Goal: Task Accomplishment & Management: Manage account settings

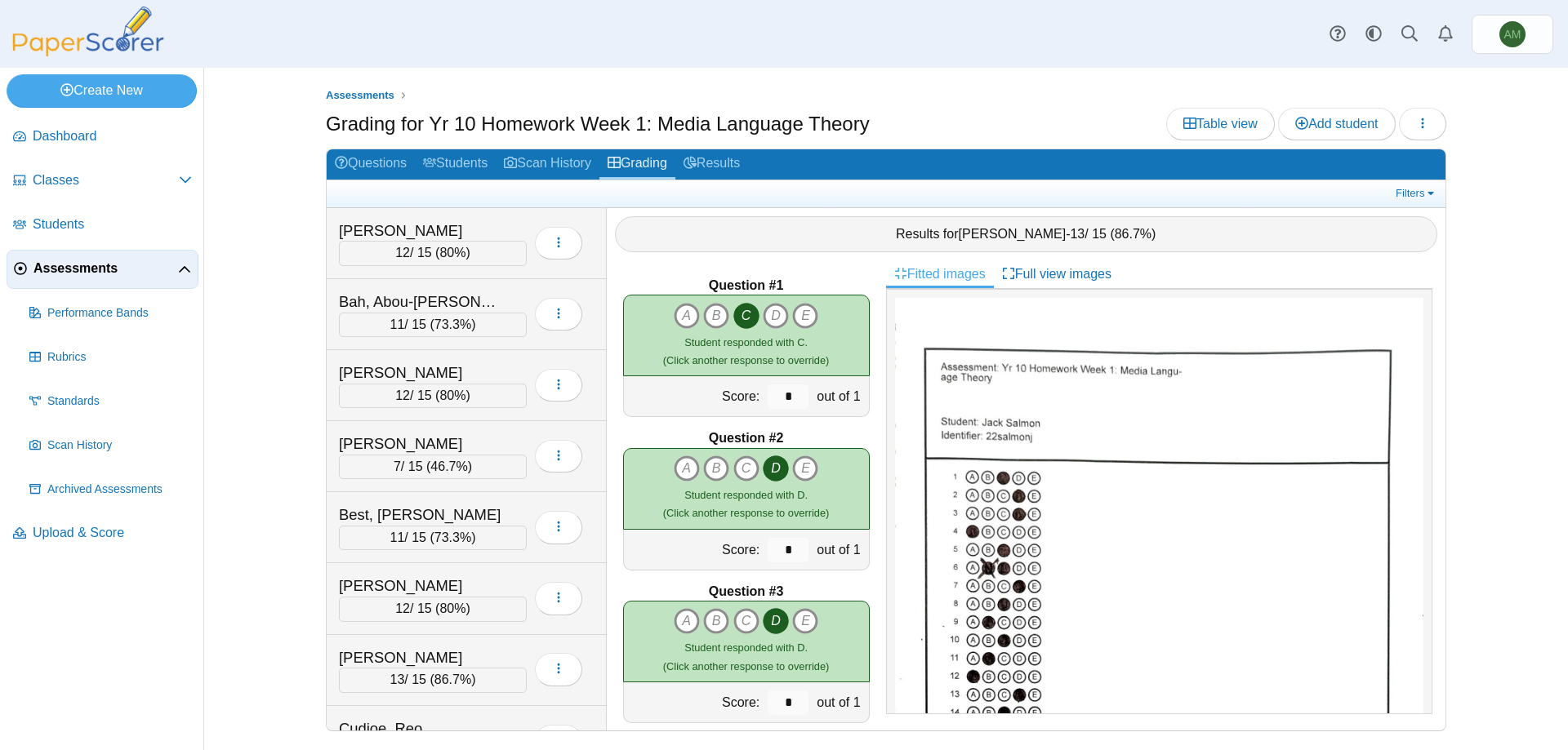
scroll to position [68, 0]
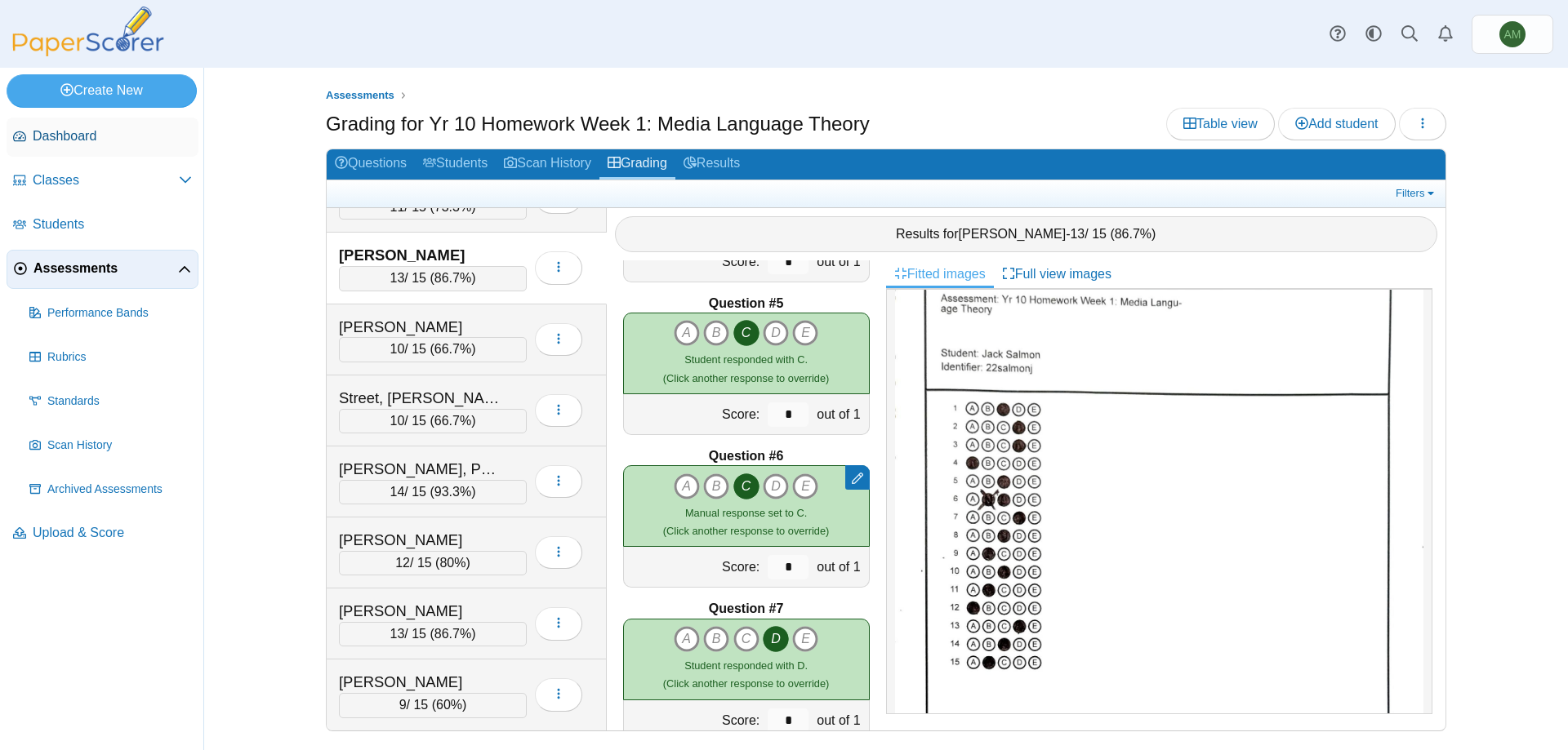
click at [30, 147] on link "Dashboard" at bounding box center [103, 137] width 192 height 39
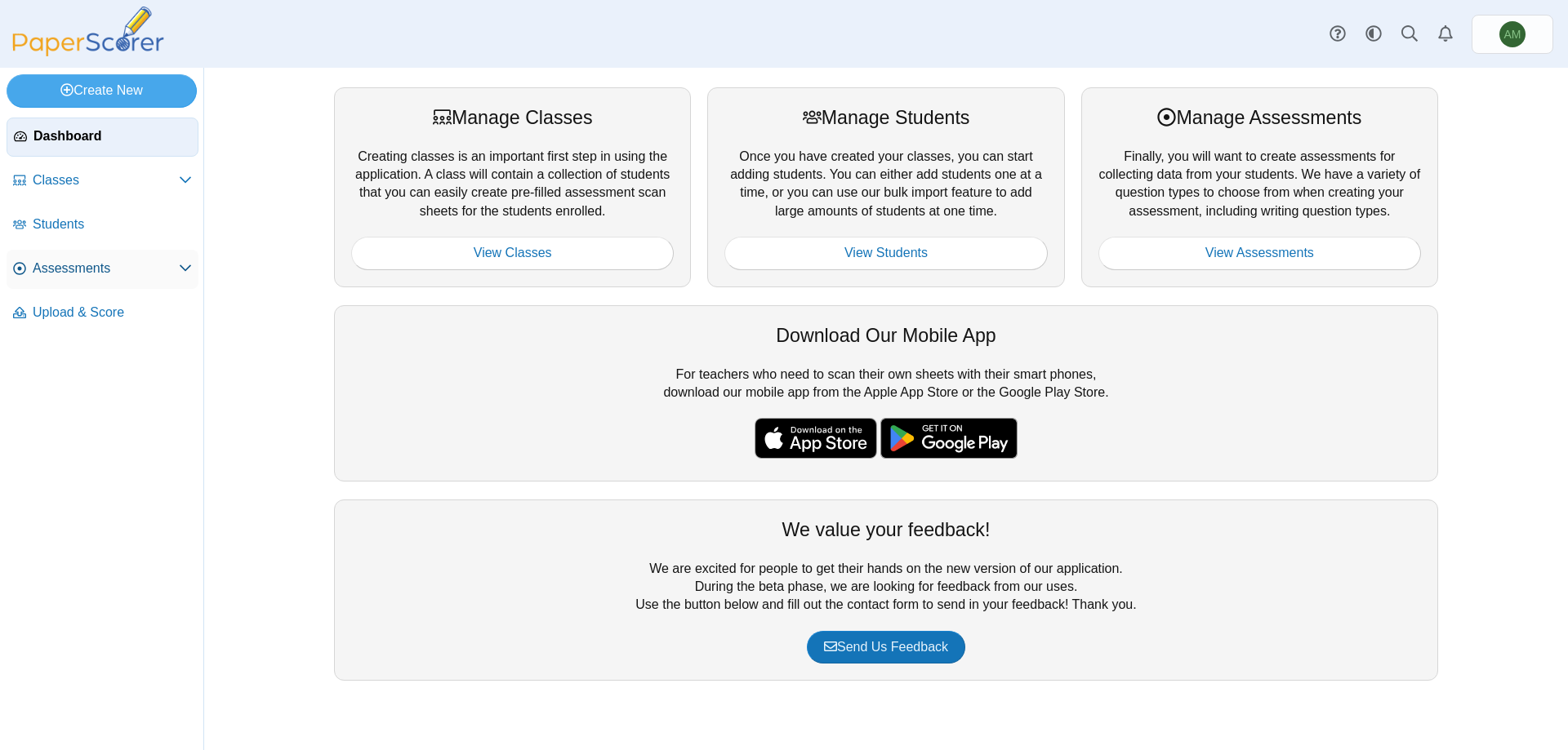
click at [105, 262] on span "Assessments" at bounding box center [105, 268] width 146 height 18
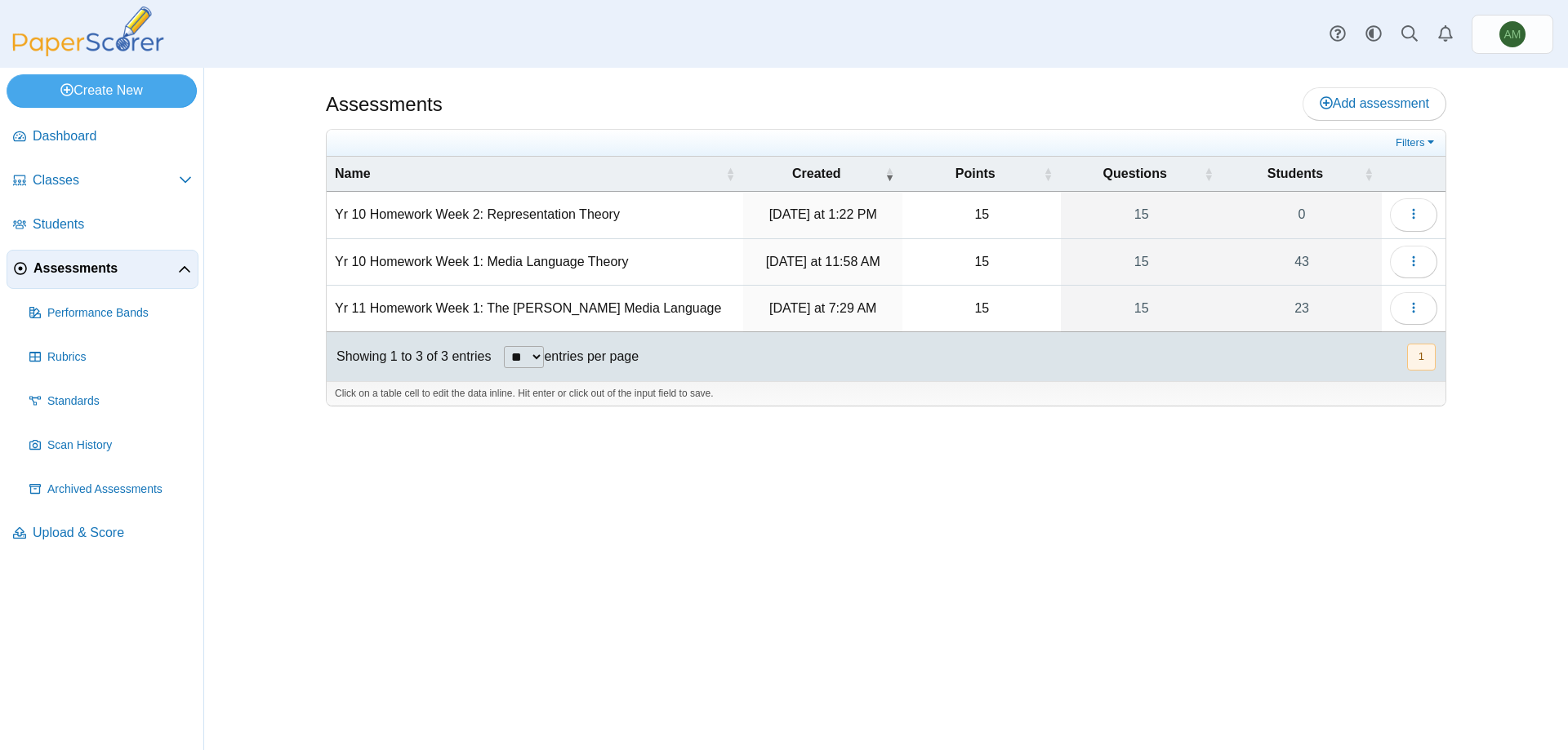
drag, startPoint x: 727, startPoint y: 483, endPoint x: 721, endPoint y: 473, distance: 11.7
click at [715, 495] on div "Assessments Add assessment 15 0" at bounding box center [886, 408] width 1225 height 683
click at [1421, 307] on button "button" at bounding box center [1413, 308] width 47 height 32
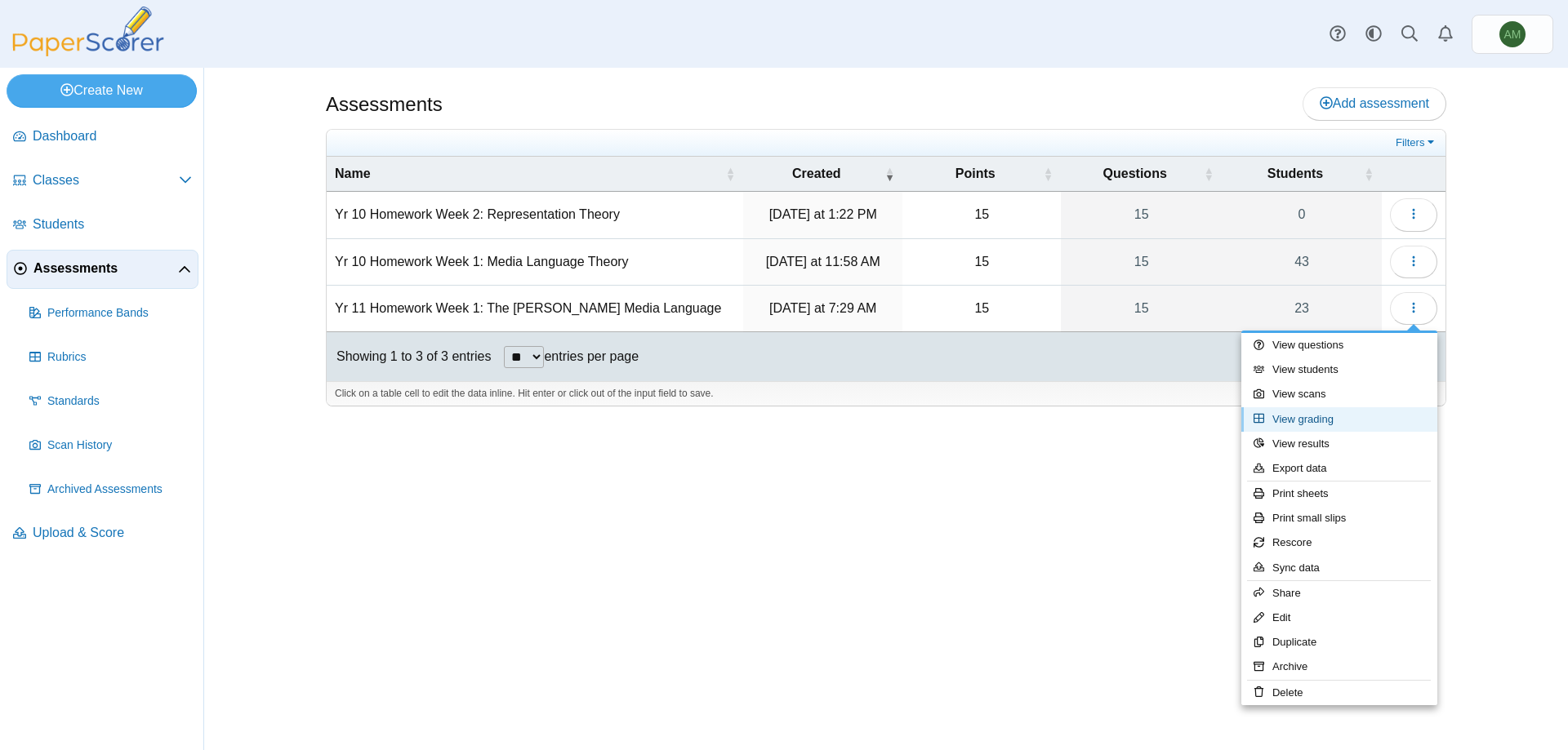
click at [1359, 411] on link "View grading" at bounding box center [1339, 419] width 196 height 25
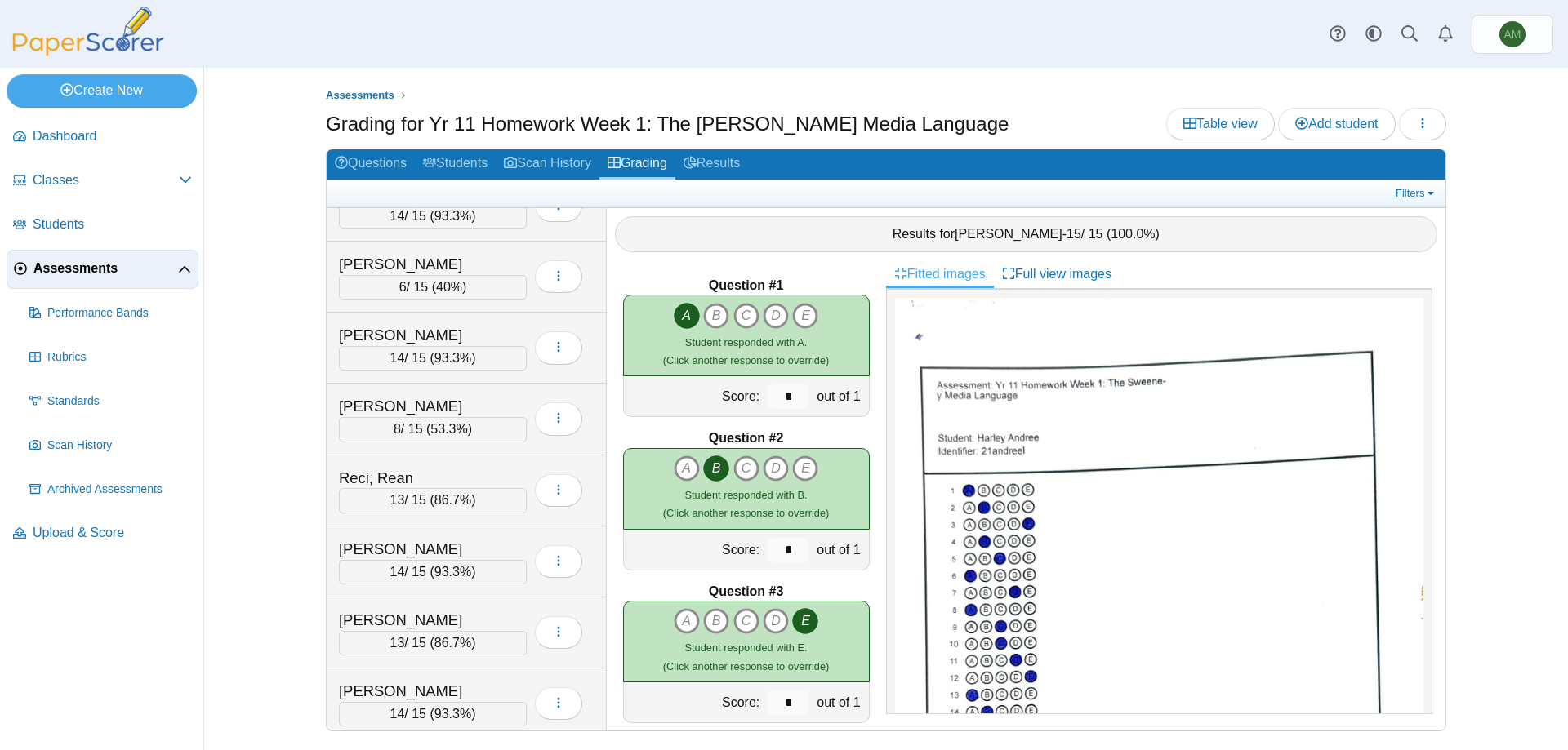
scroll to position [1113, 0]
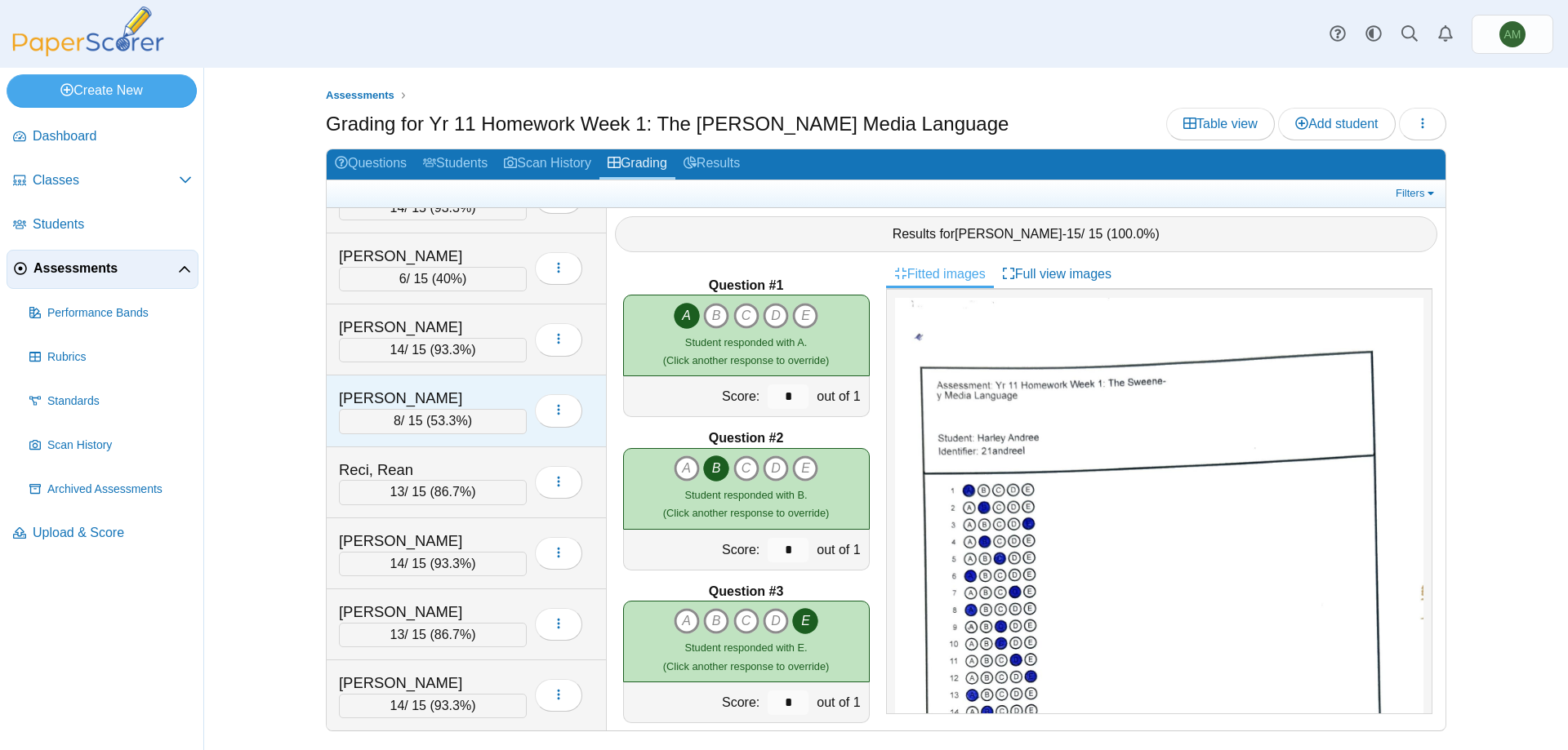
click at [439, 417] on span "53.3%" at bounding box center [449, 420] width 37 height 14
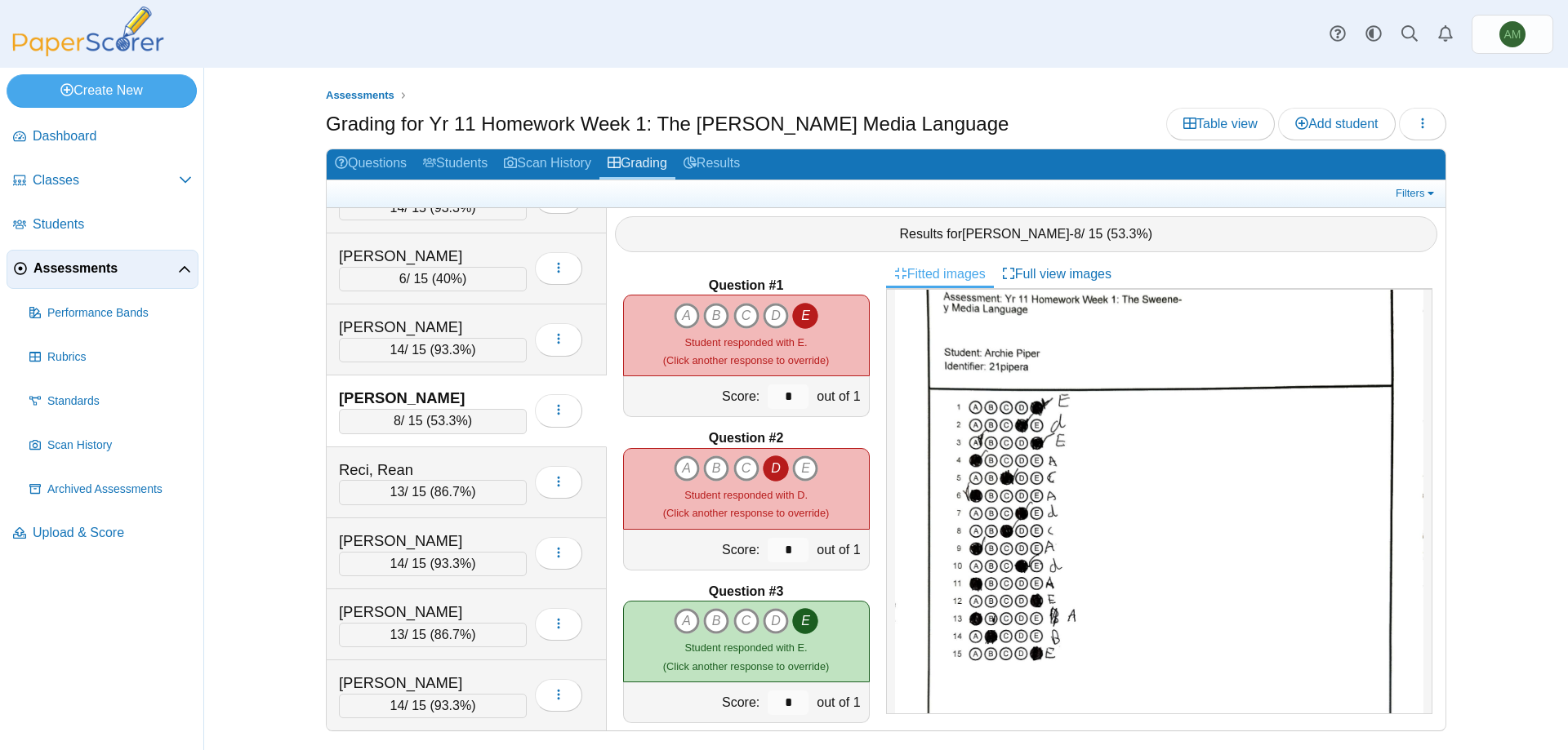
scroll to position [80, 0]
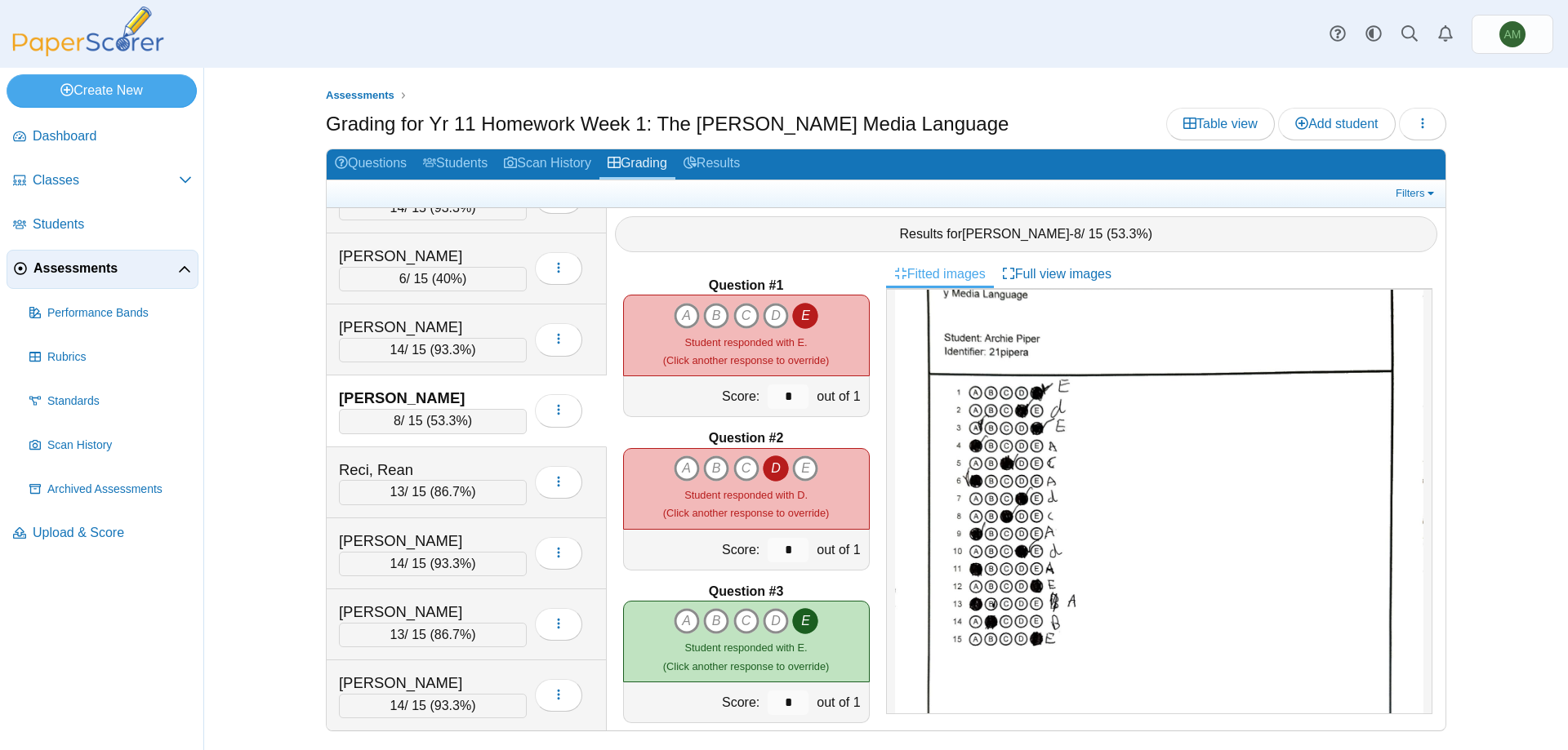
click at [887, 345] on div at bounding box center [1159, 502] width 546 height 425
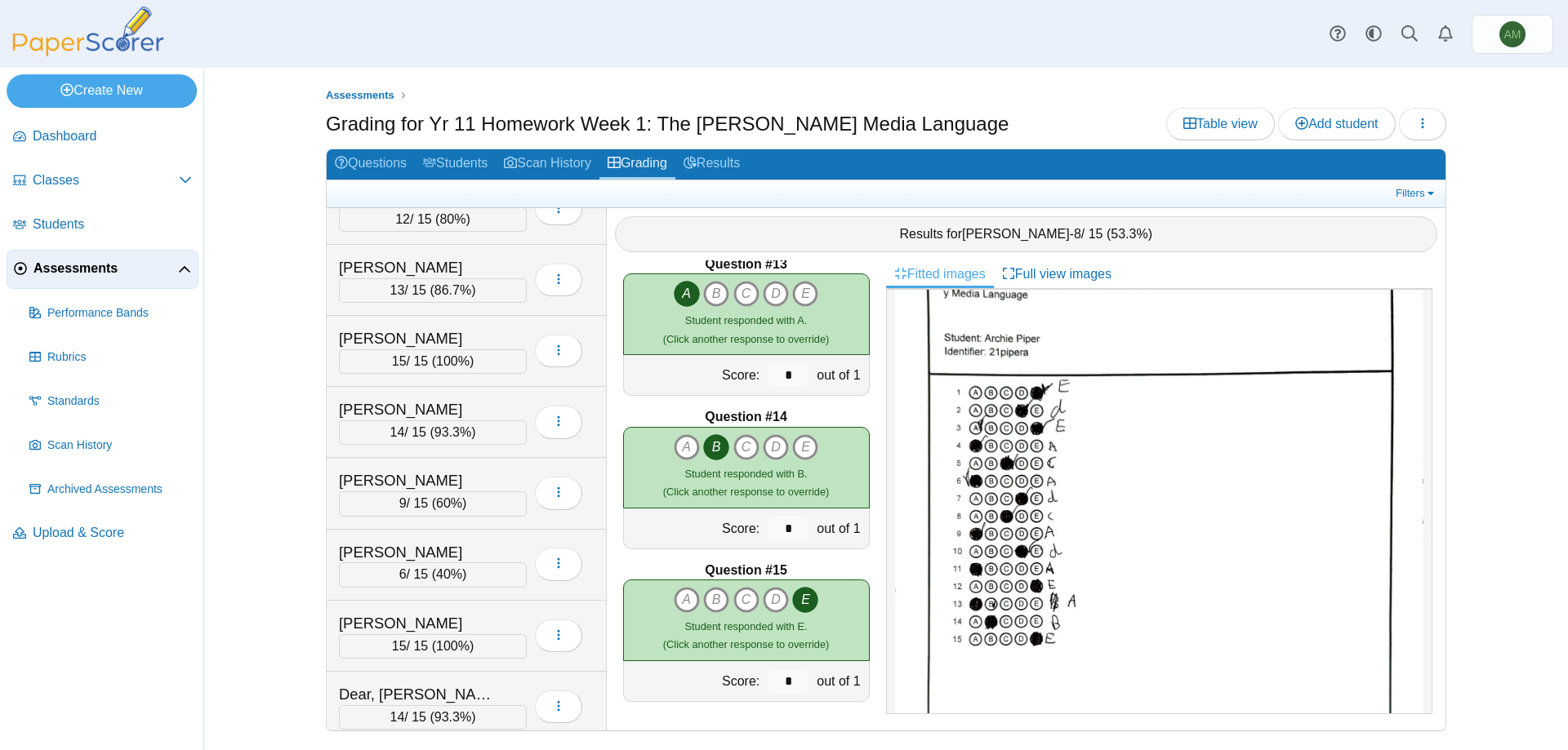
scroll to position [92, 0]
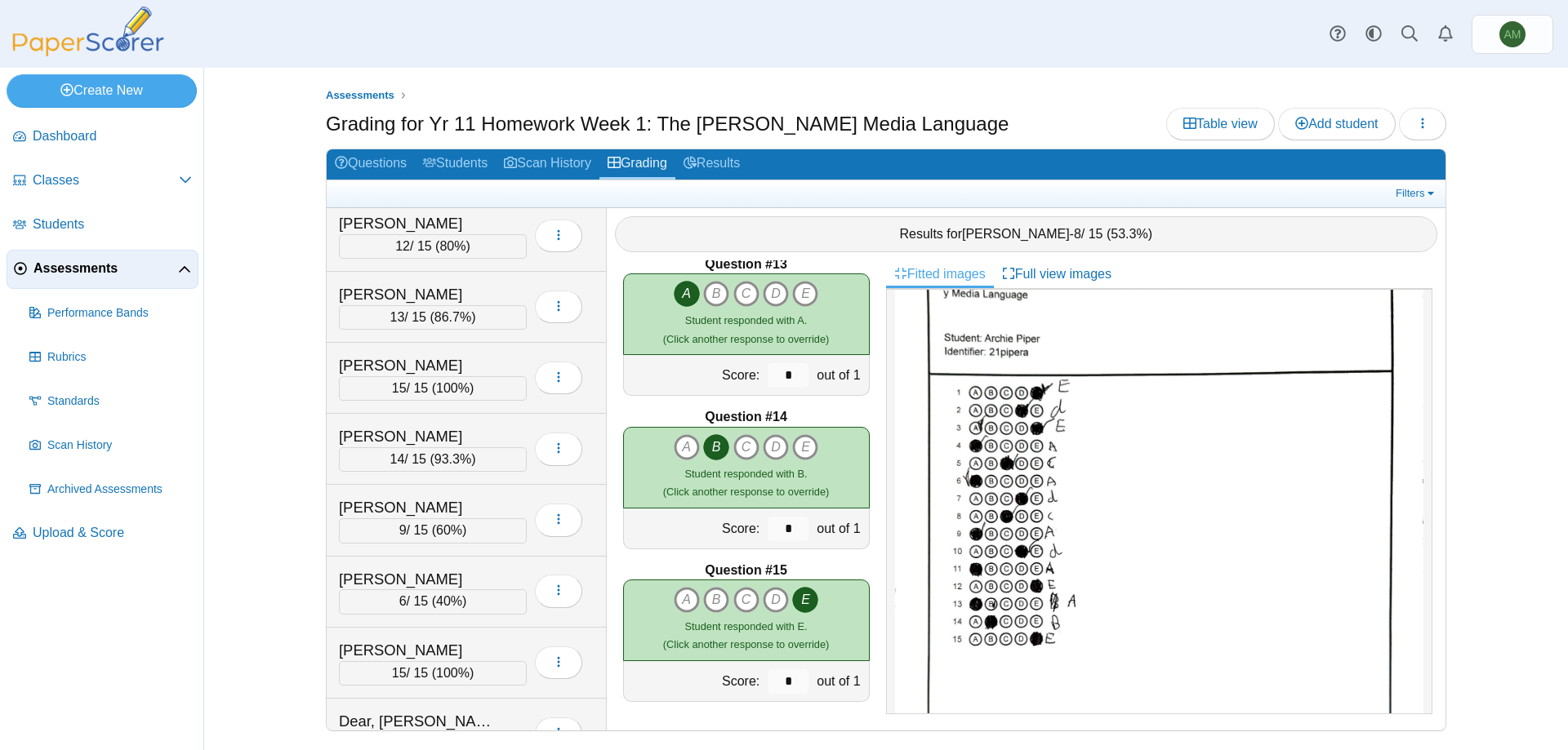
click at [677, 298] on div "Question #13 A B C D E" at bounding box center [746, 326] width 247 height 140
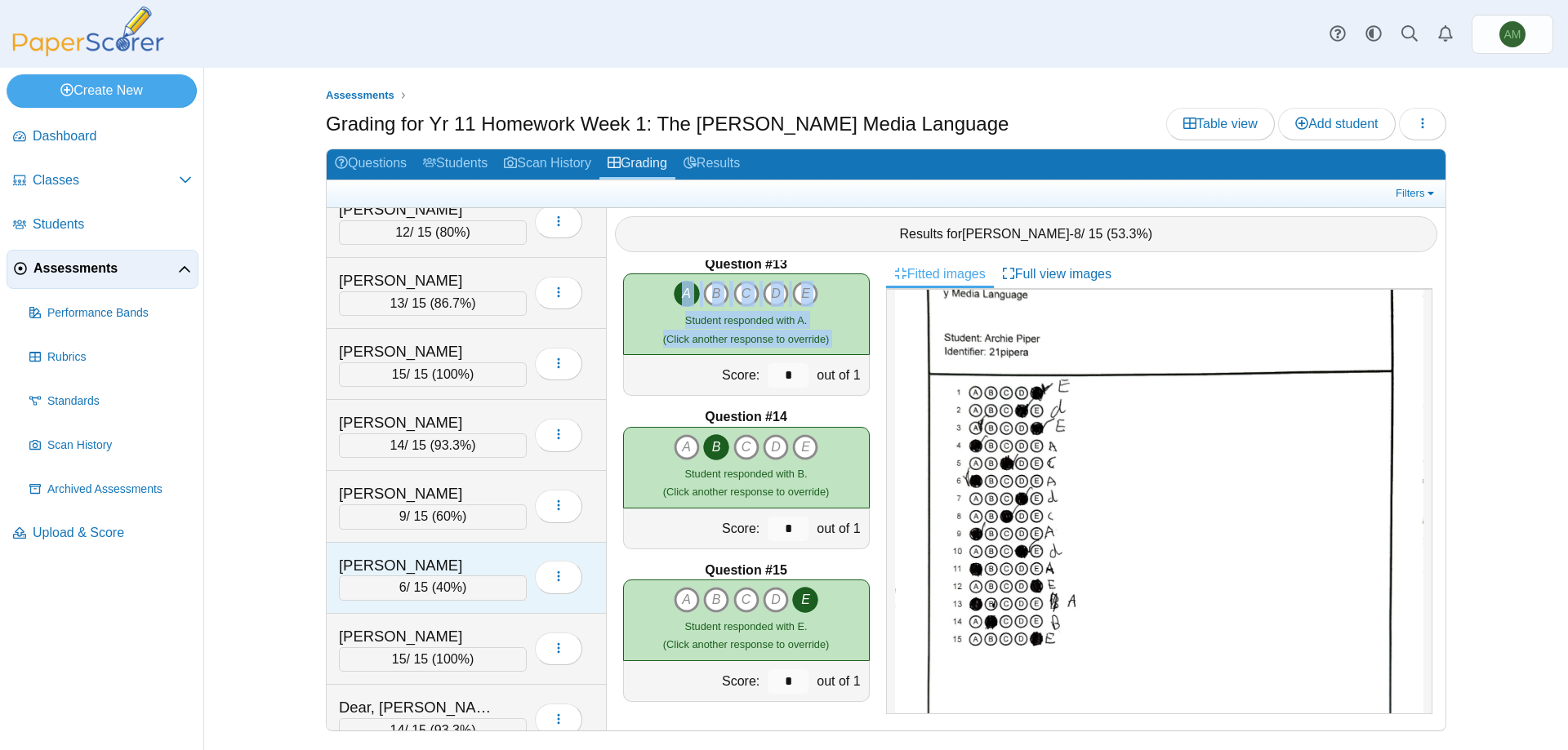
scroll to position [95, 0]
click at [468, 587] on div "6 / 15 ( 40% )" at bounding box center [432, 585] width 188 height 25
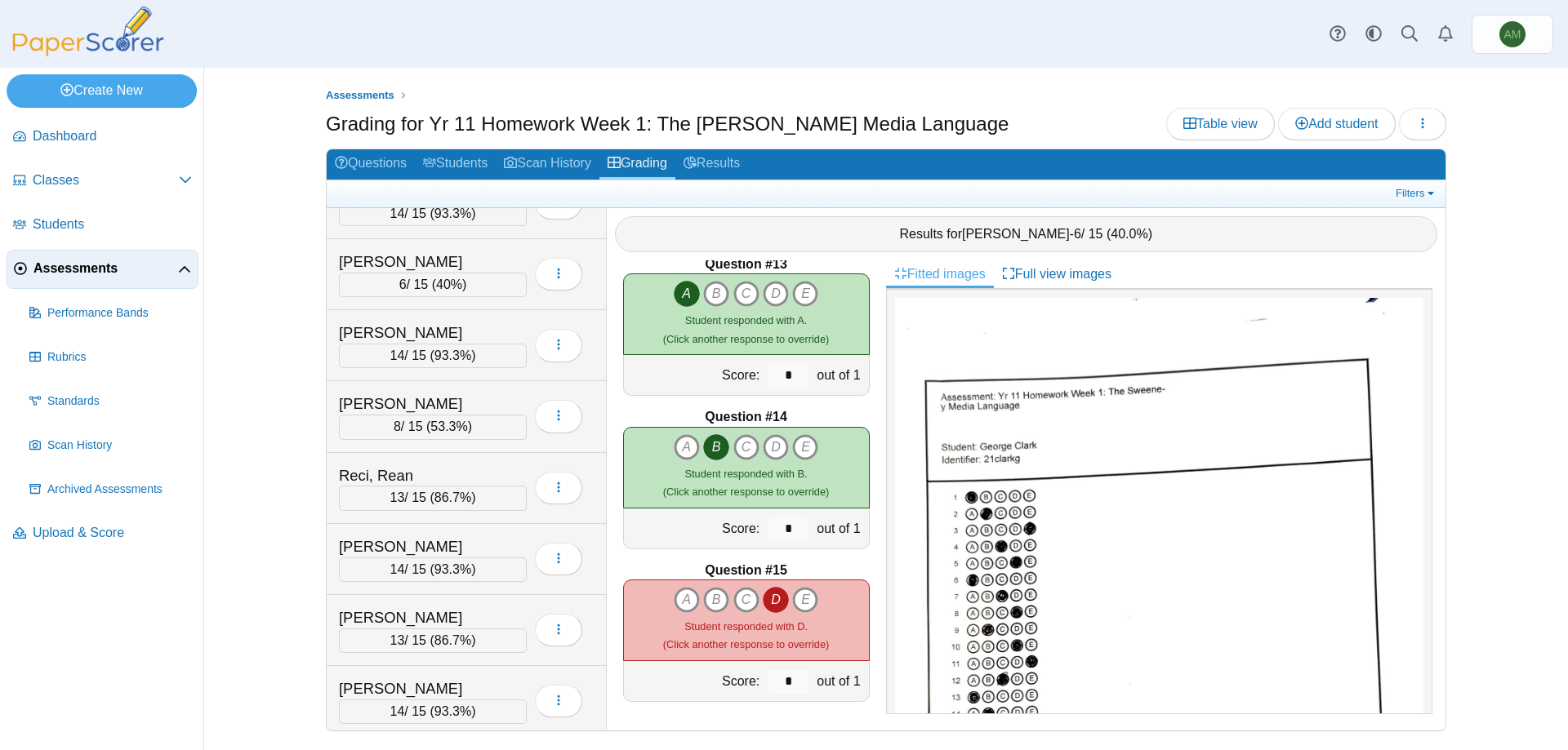
scroll to position [1113, 0]
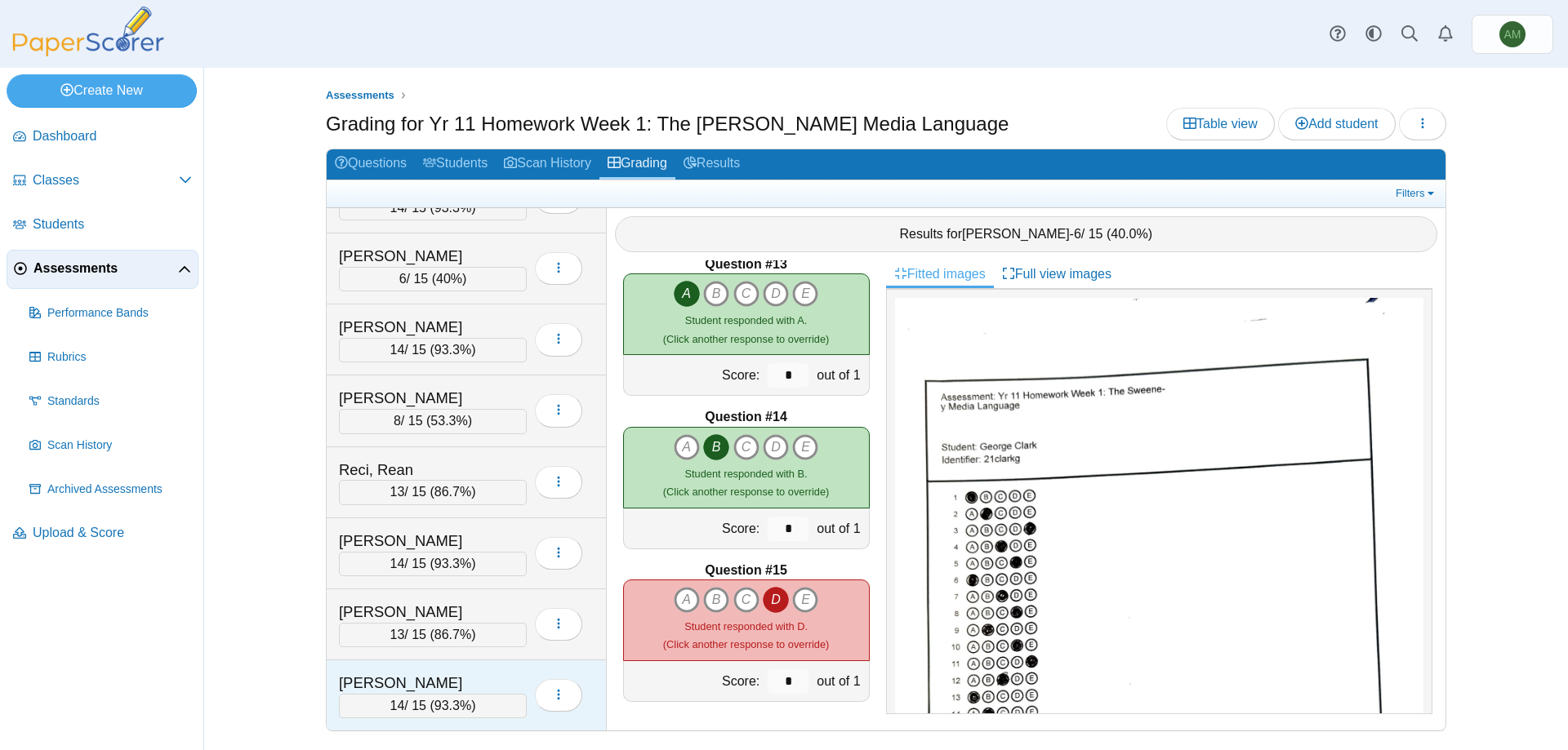
click at [458, 683] on div "Webb, Harvey" at bounding box center [420, 683] width 164 height 21
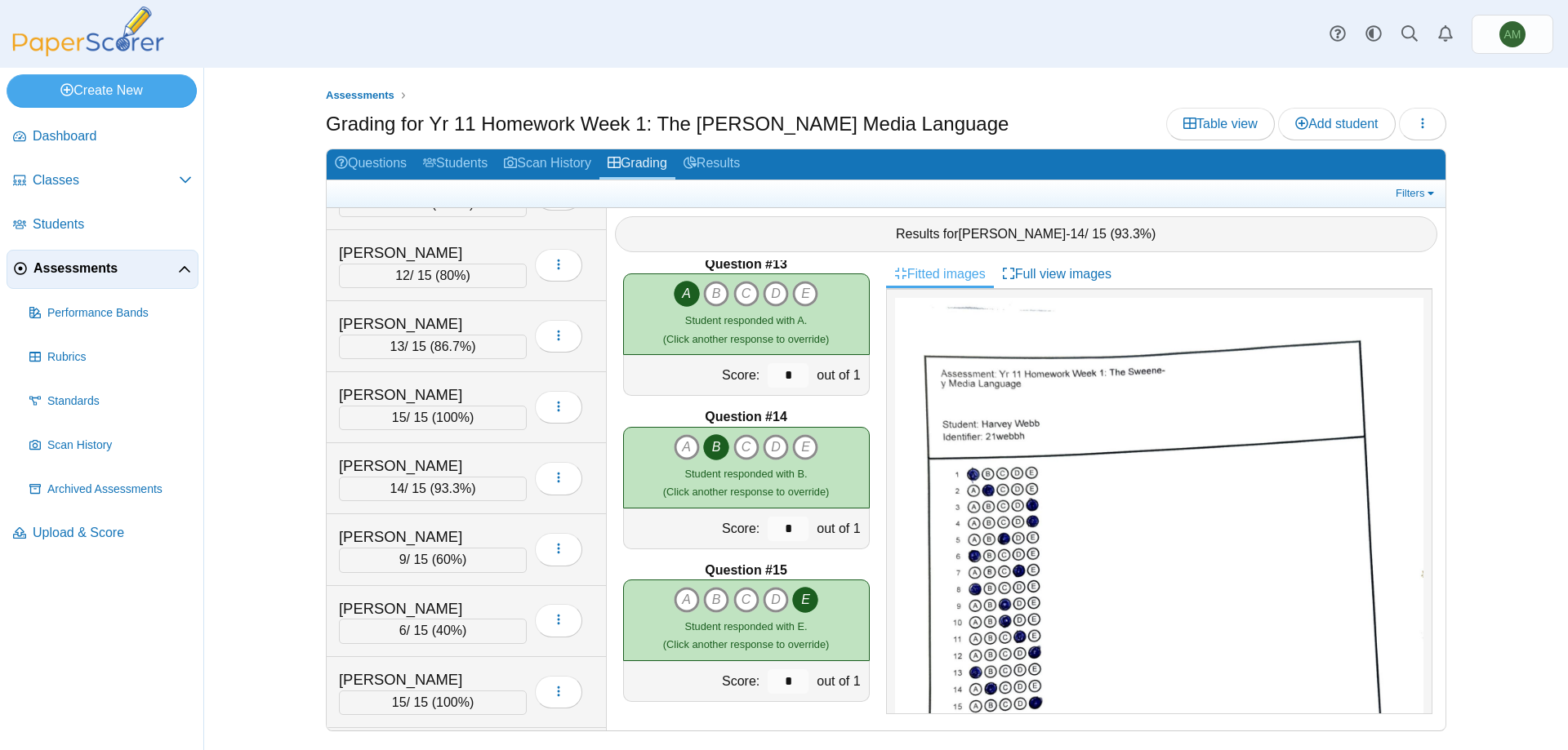
scroll to position [0, 0]
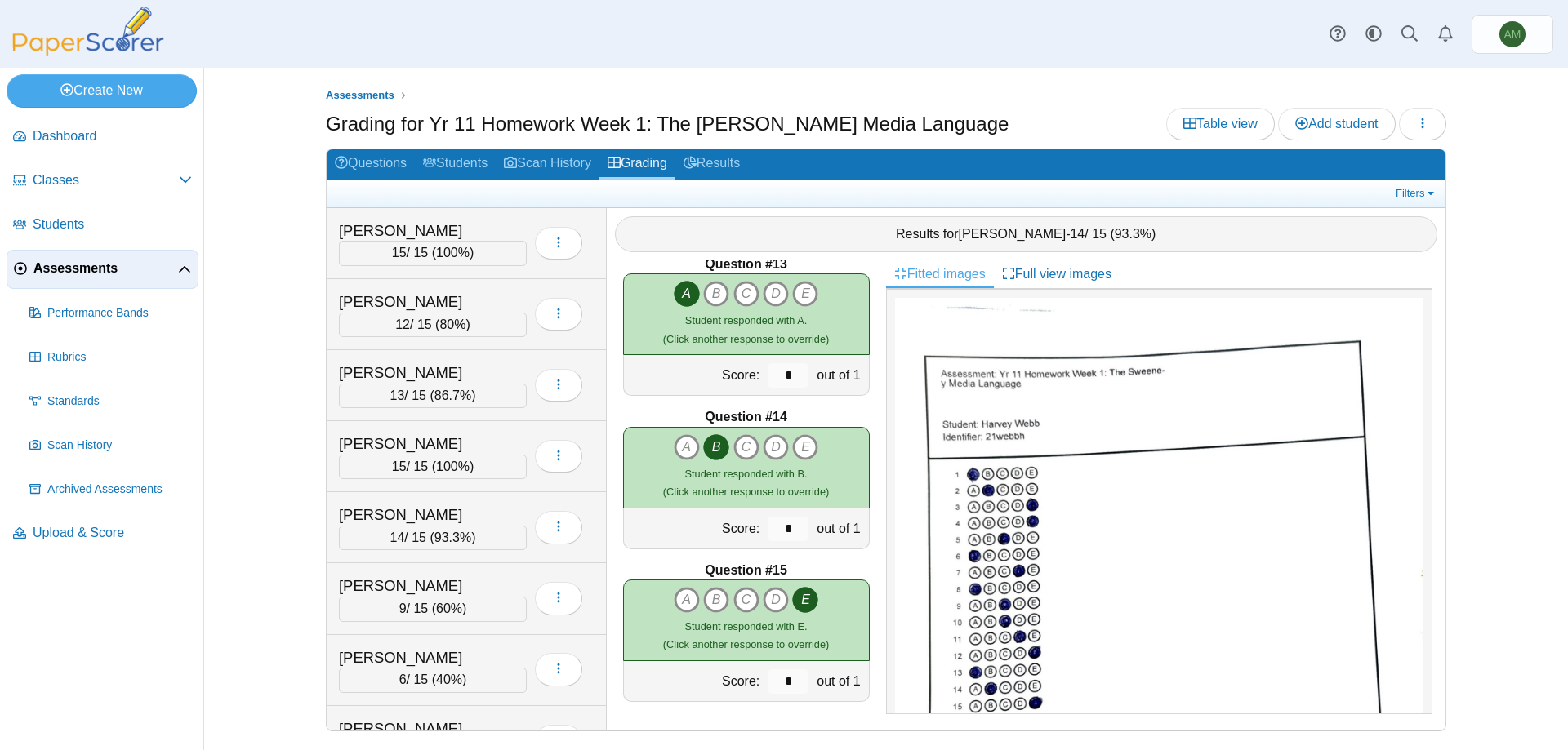
click at [120, 274] on span "Assessments" at bounding box center [105, 268] width 144 height 18
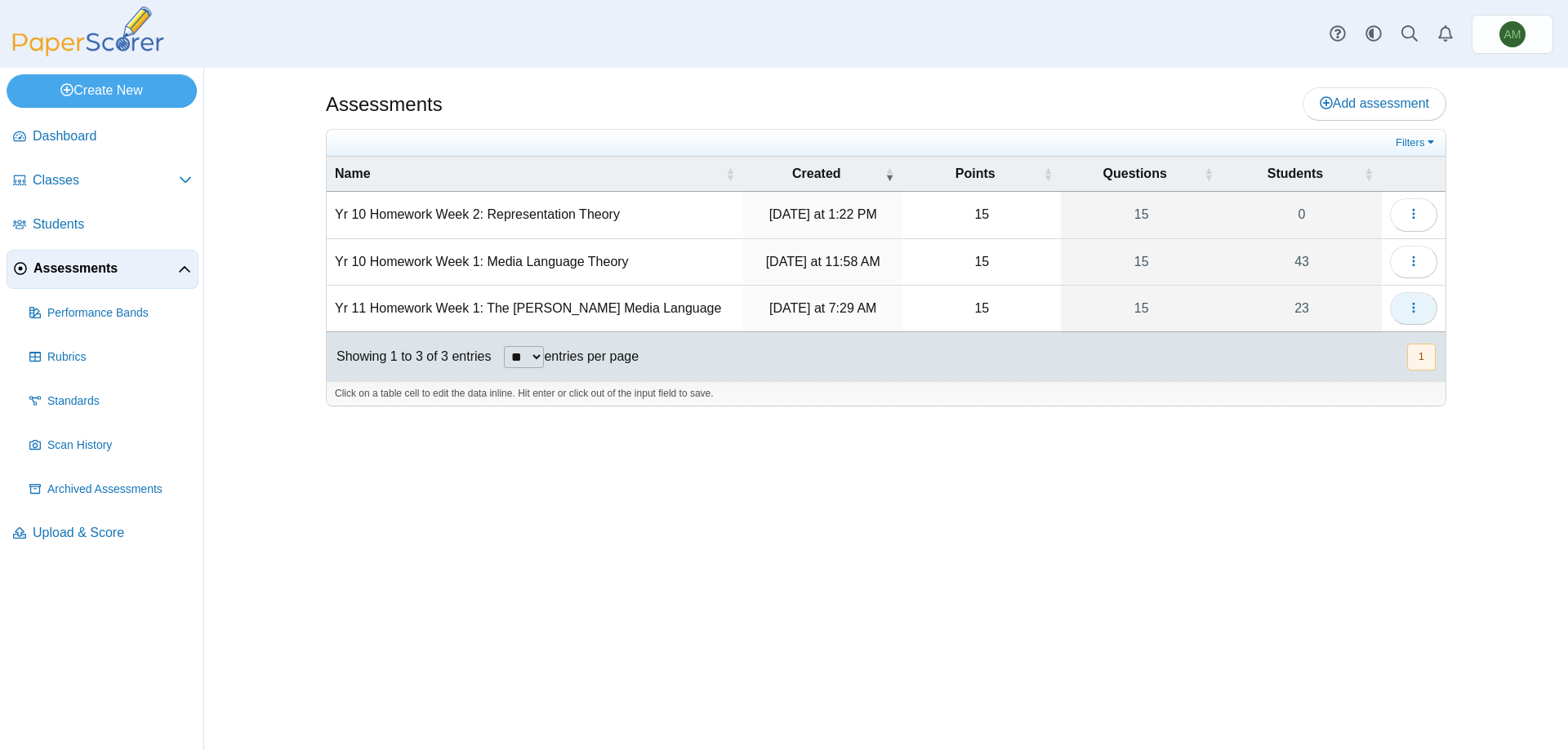
click at [1428, 308] on button "button" at bounding box center [1413, 308] width 47 height 32
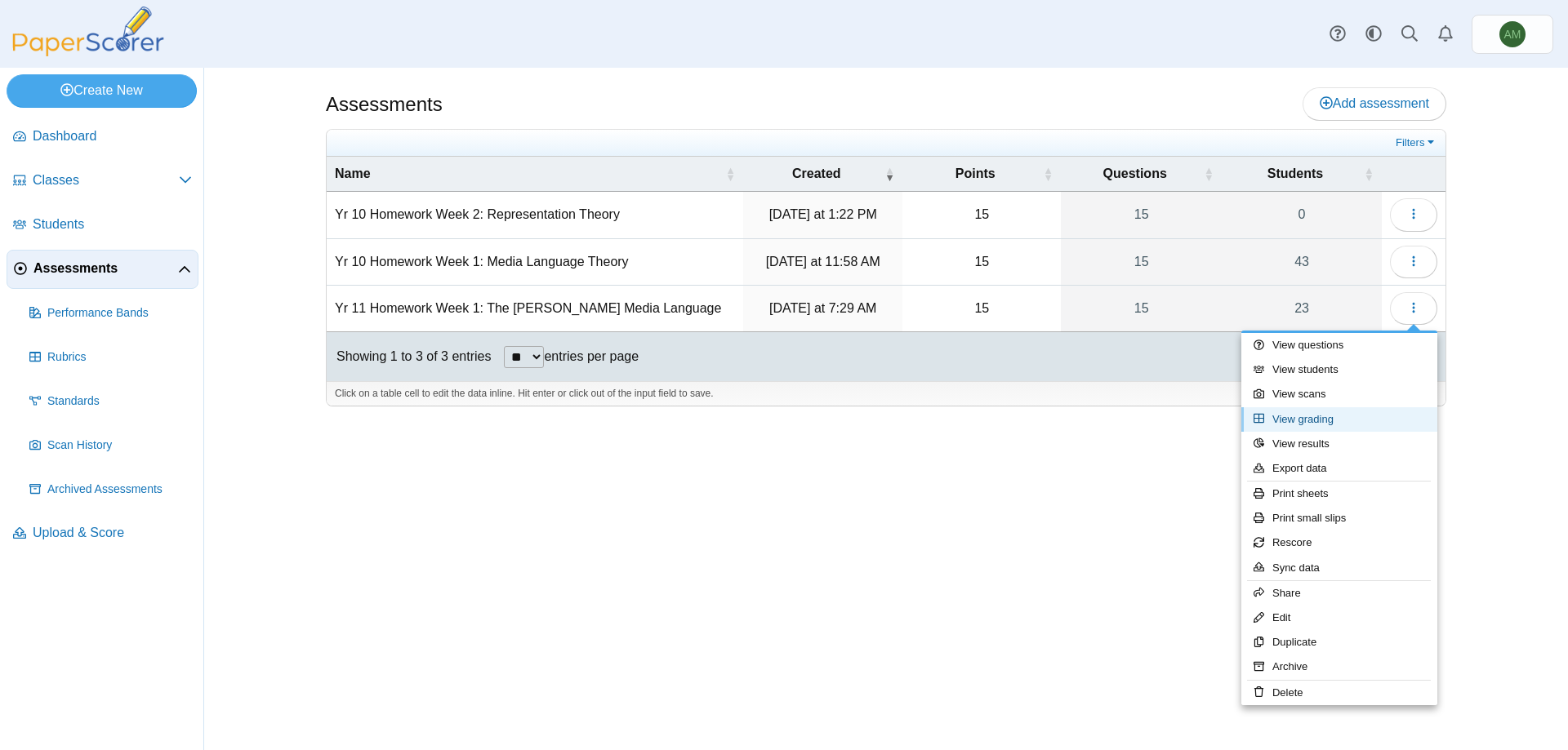
click at [1334, 413] on link "View grading" at bounding box center [1339, 419] width 196 height 25
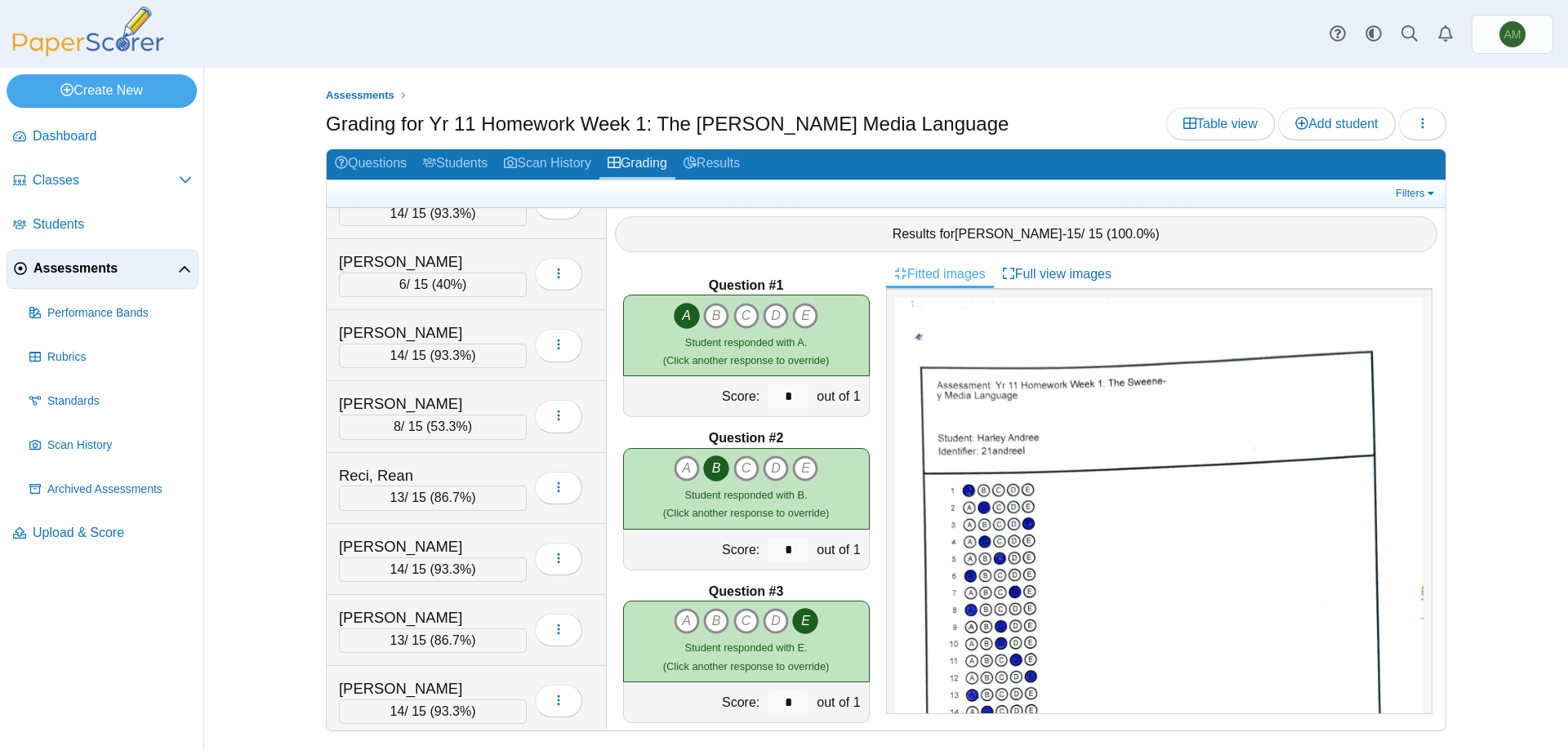
scroll to position [1113, 0]
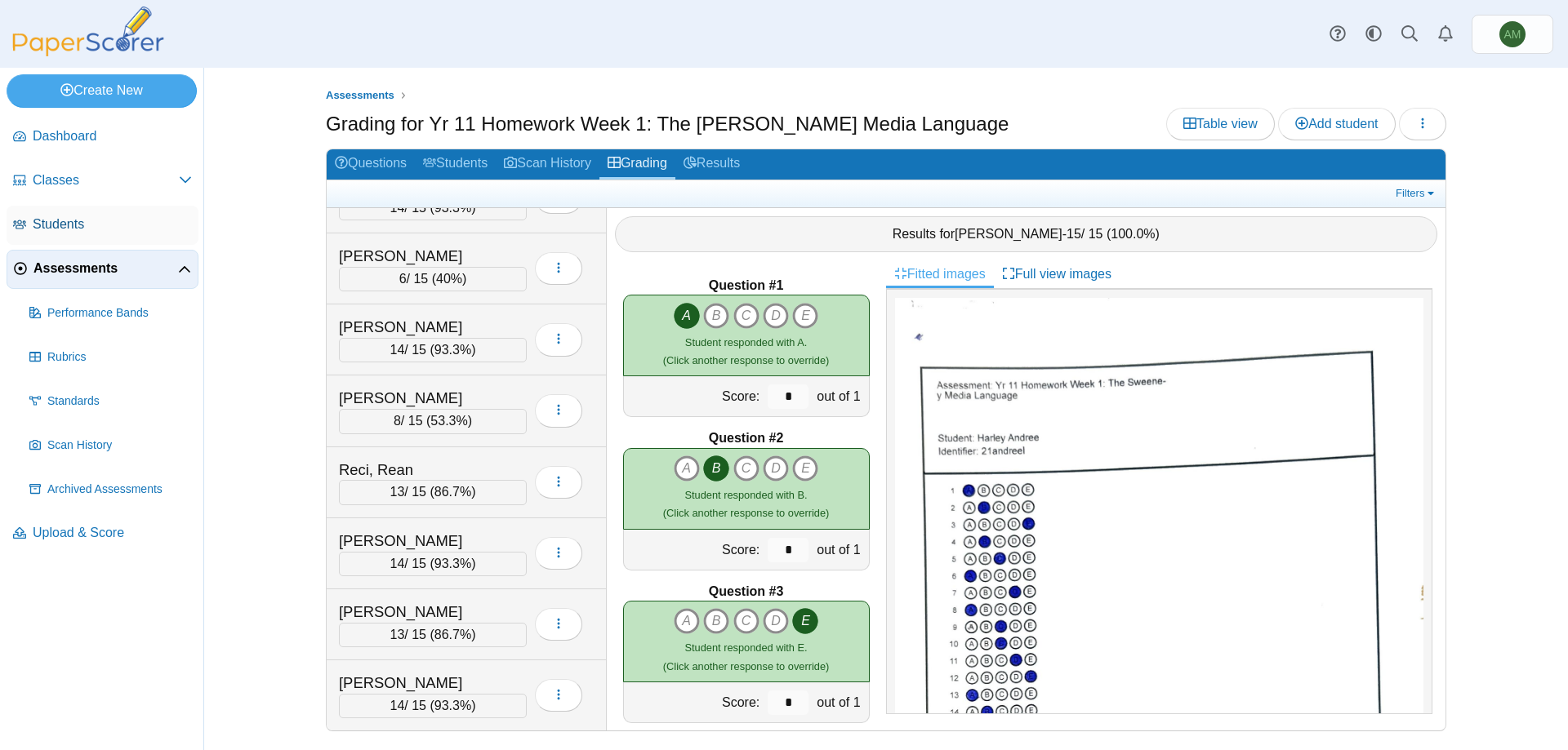
click at [102, 226] on span "Students" at bounding box center [112, 224] width 159 height 18
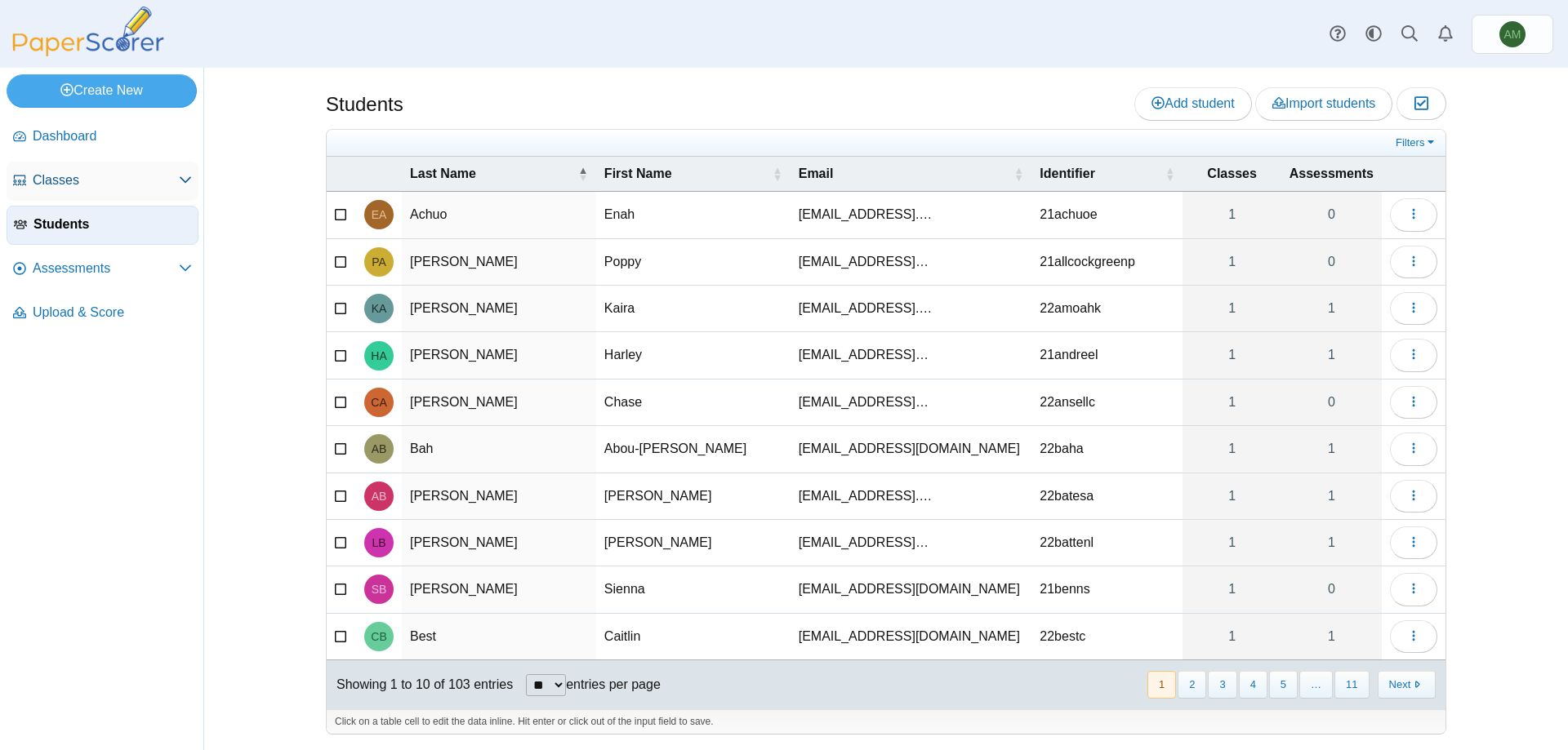
click at [96, 194] on link "Classes" at bounding box center [103, 181] width 192 height 39
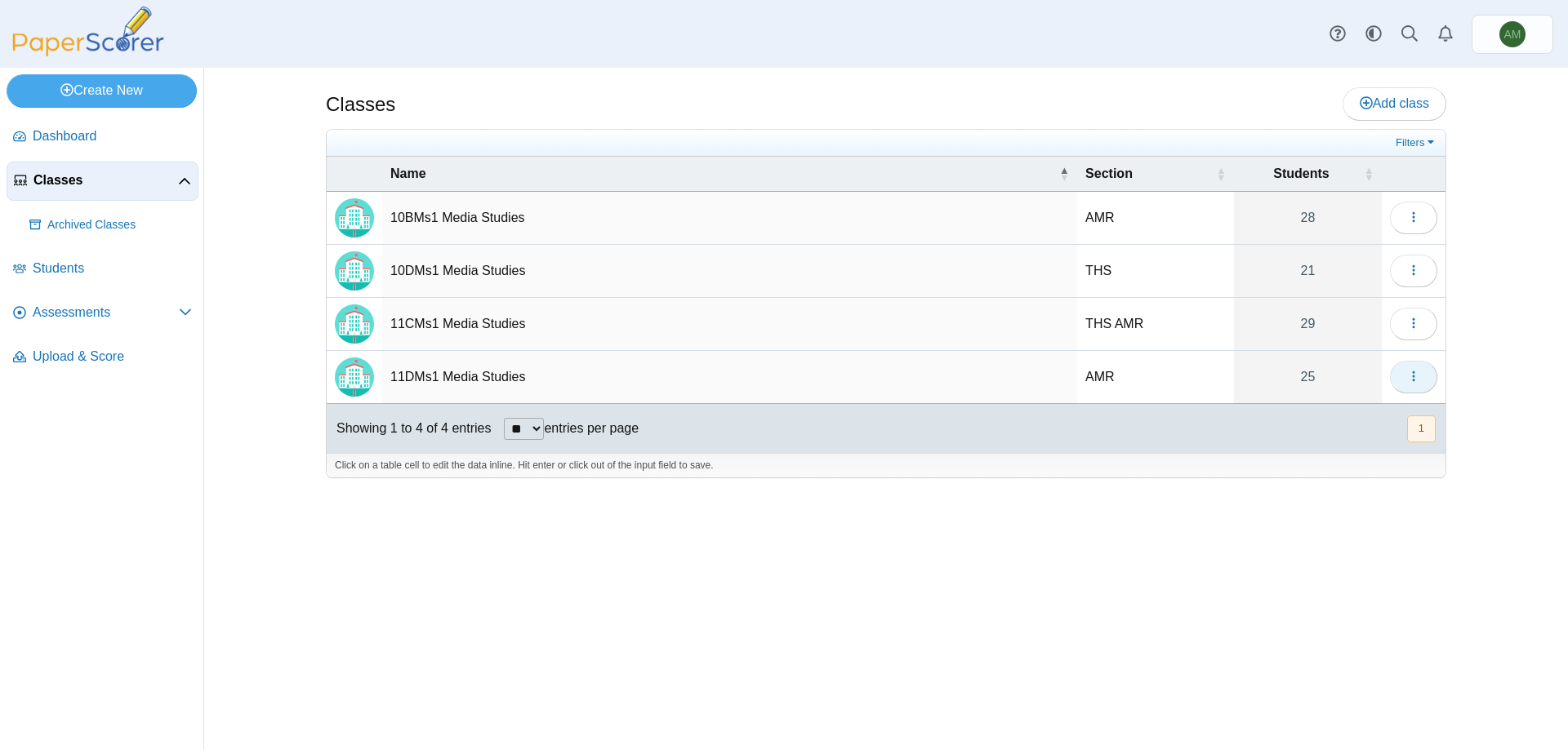
click at [1395, 383] on button "button" at bounding box center [1413, 377] width 47 height 32
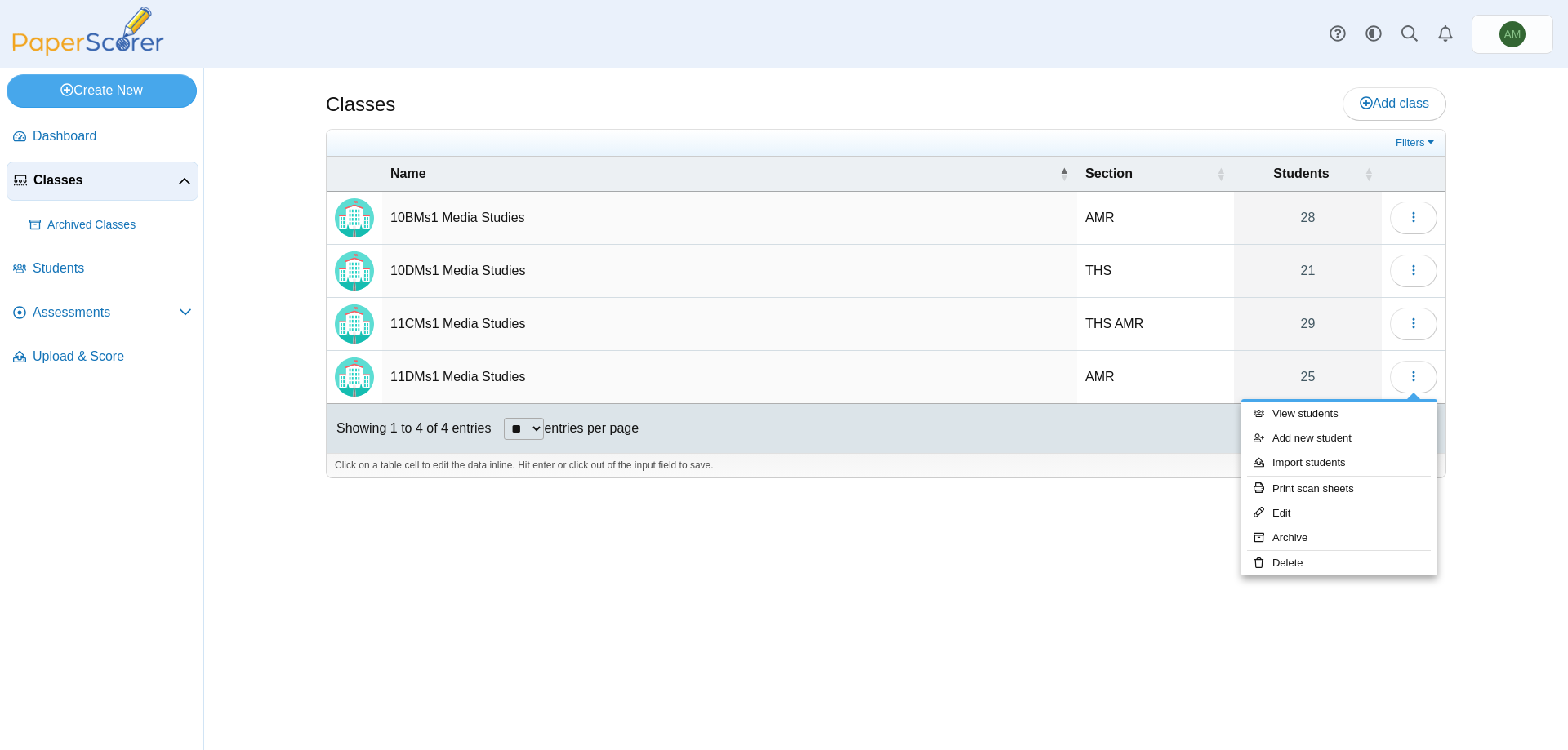
click at [952, 547] on div "Classes Add class Filters AMR" at bounding box center [886, 408] width 1225 height 683
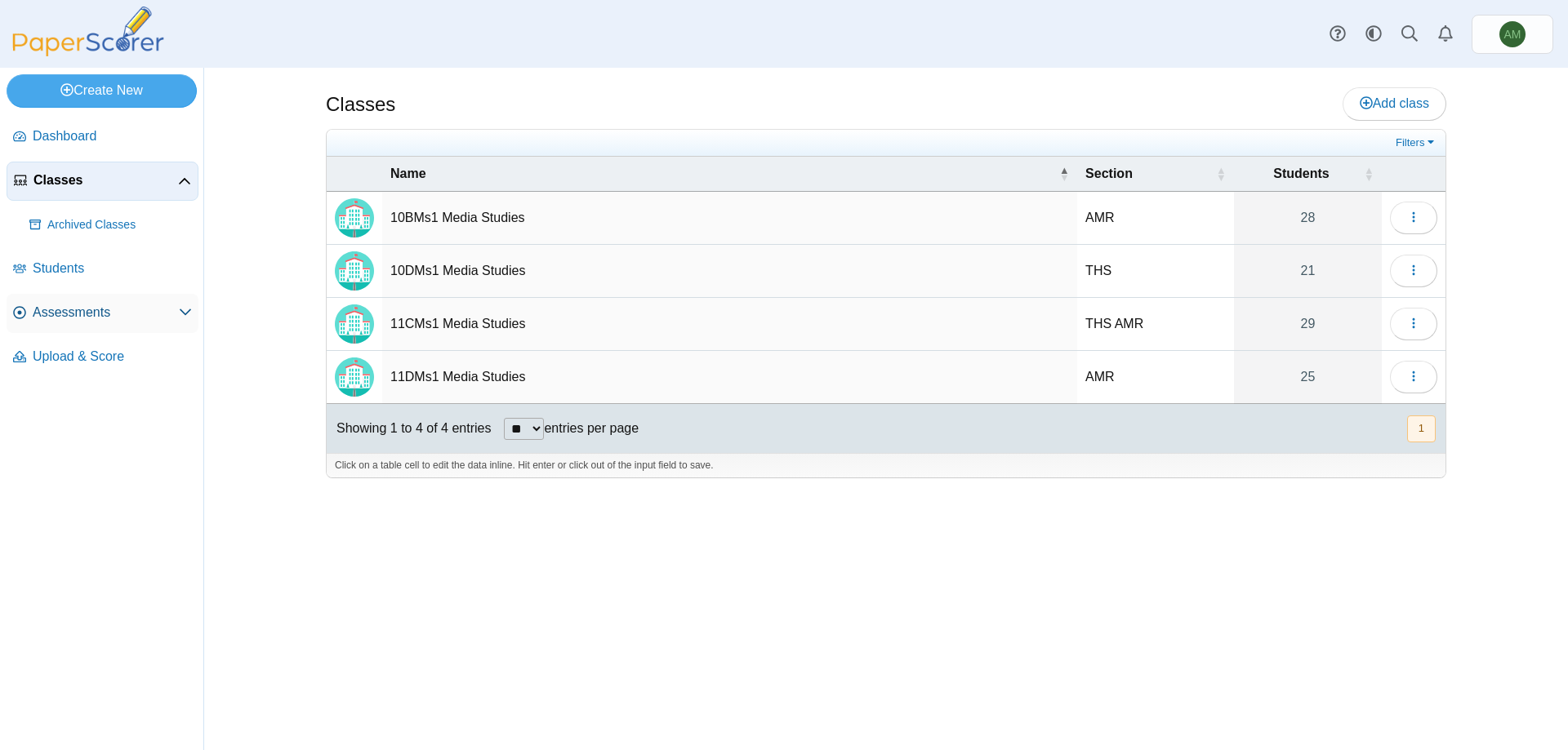
click at [114, 298] on link "Assessments" at bounding box center [103, 313] width 192 height 39
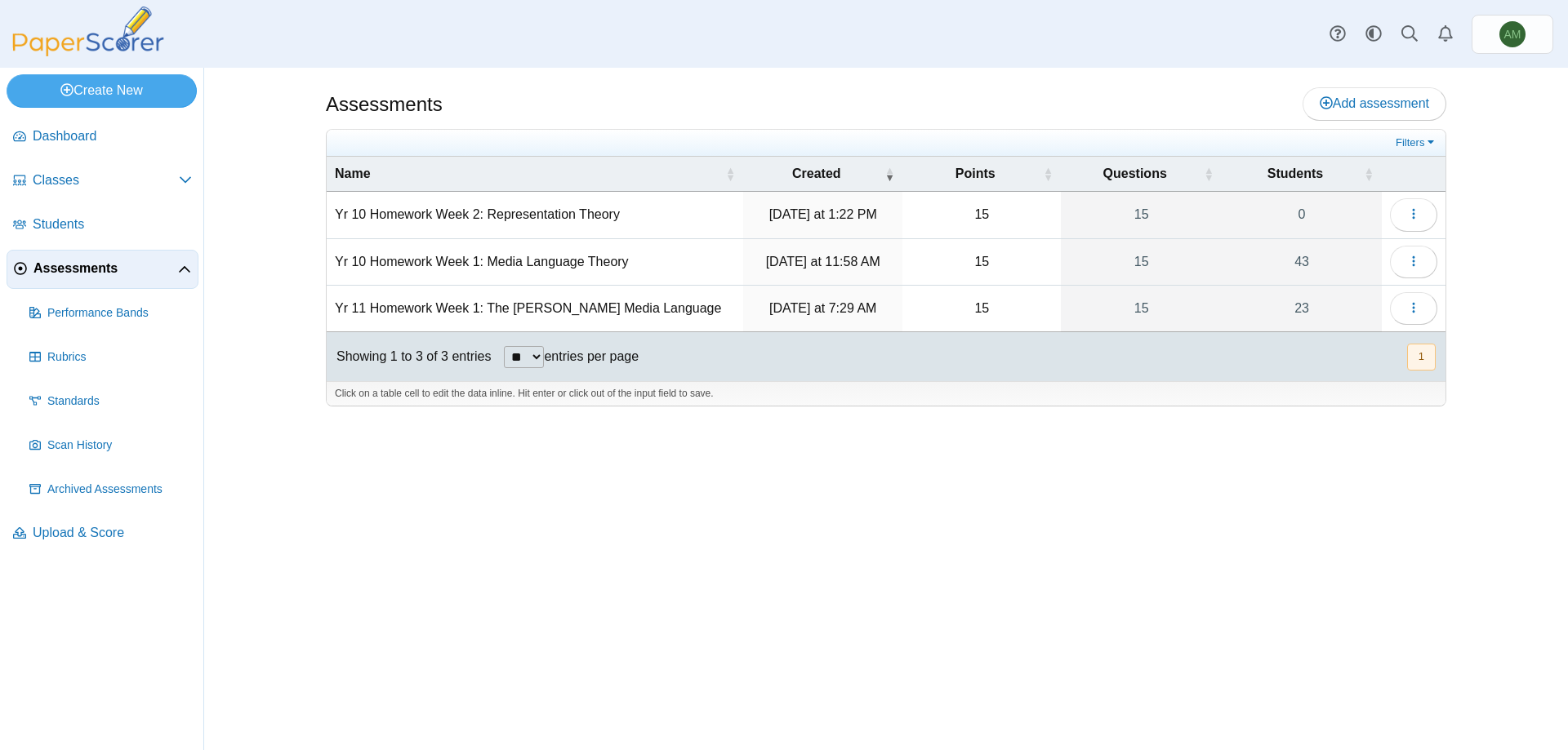
click at [581, 302] on td "Yr 11 Homework Week 1: The [PERSON_NAME] Media Language" at bounding box center [535, 308] width 417 height 46
click at [1407, 312] on icon "button" at bounding box center [1414, 308] width 13 height 13
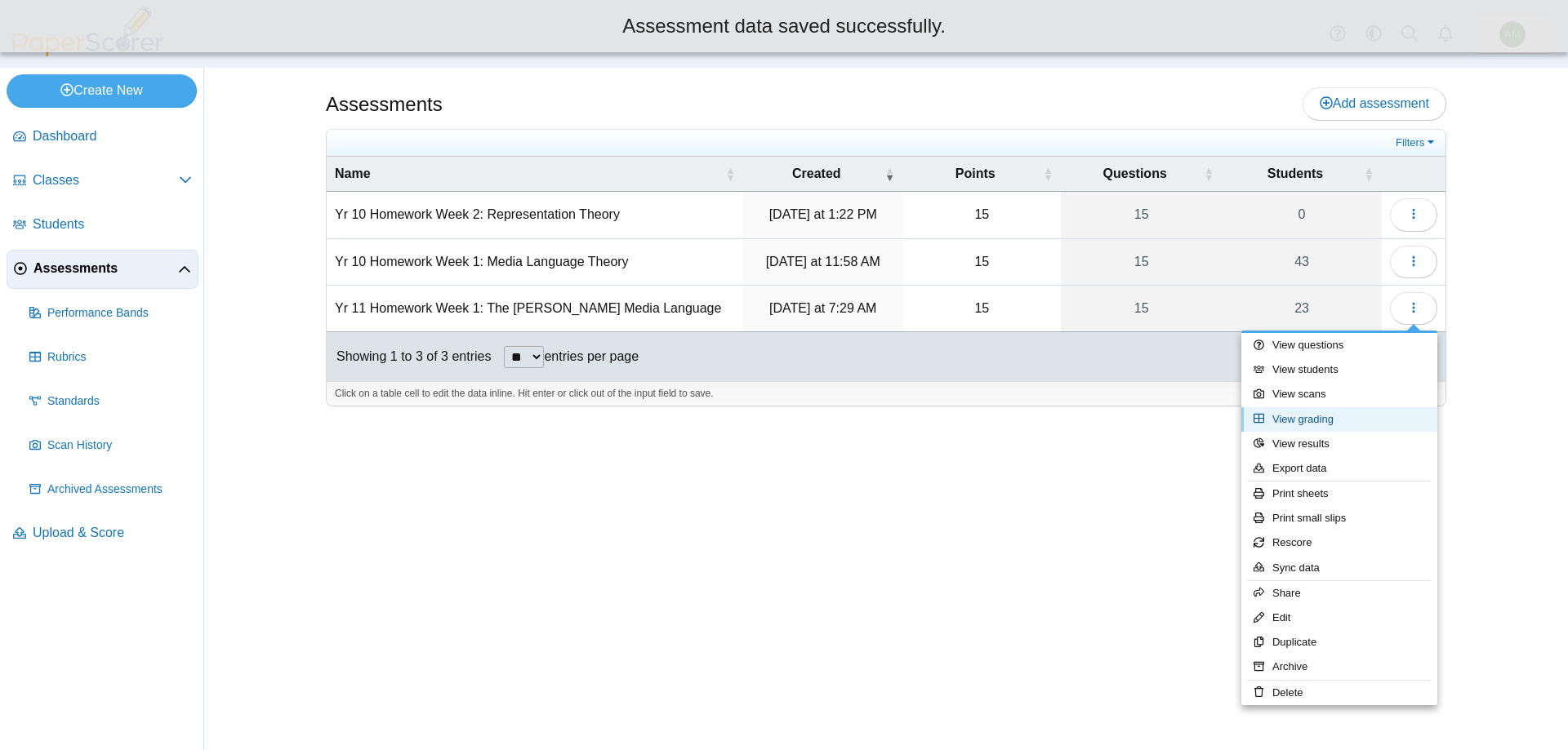
click at [1331, 420] on link "View grading" at bounding box center [1339, 419] width 196 height 25
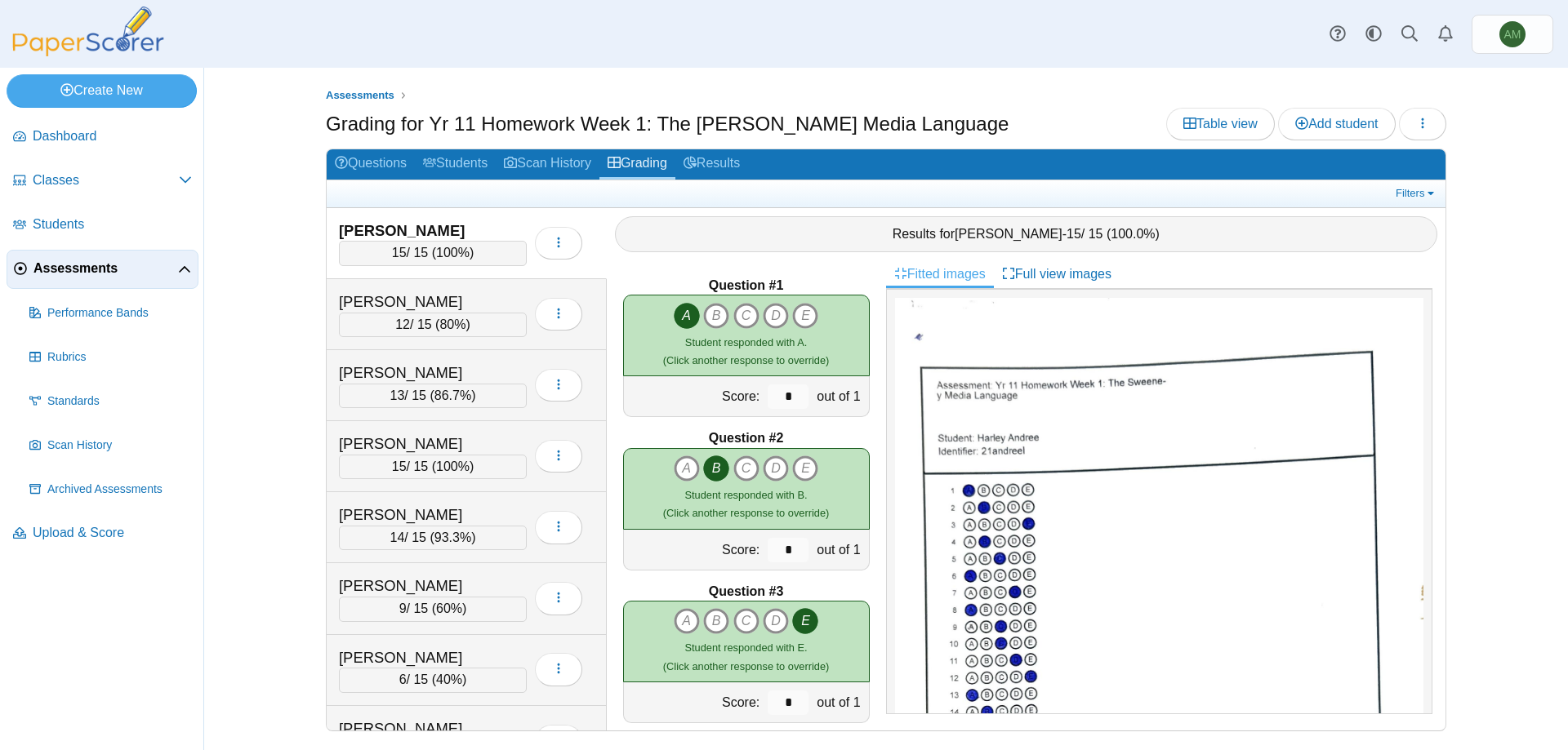
click at [244, 419] on div "Assessments Grading for Yr 11 Homework Week 1: The [PERSON_NAME] Media Language…" at bounding box center [886, 408] width 1364 height 683
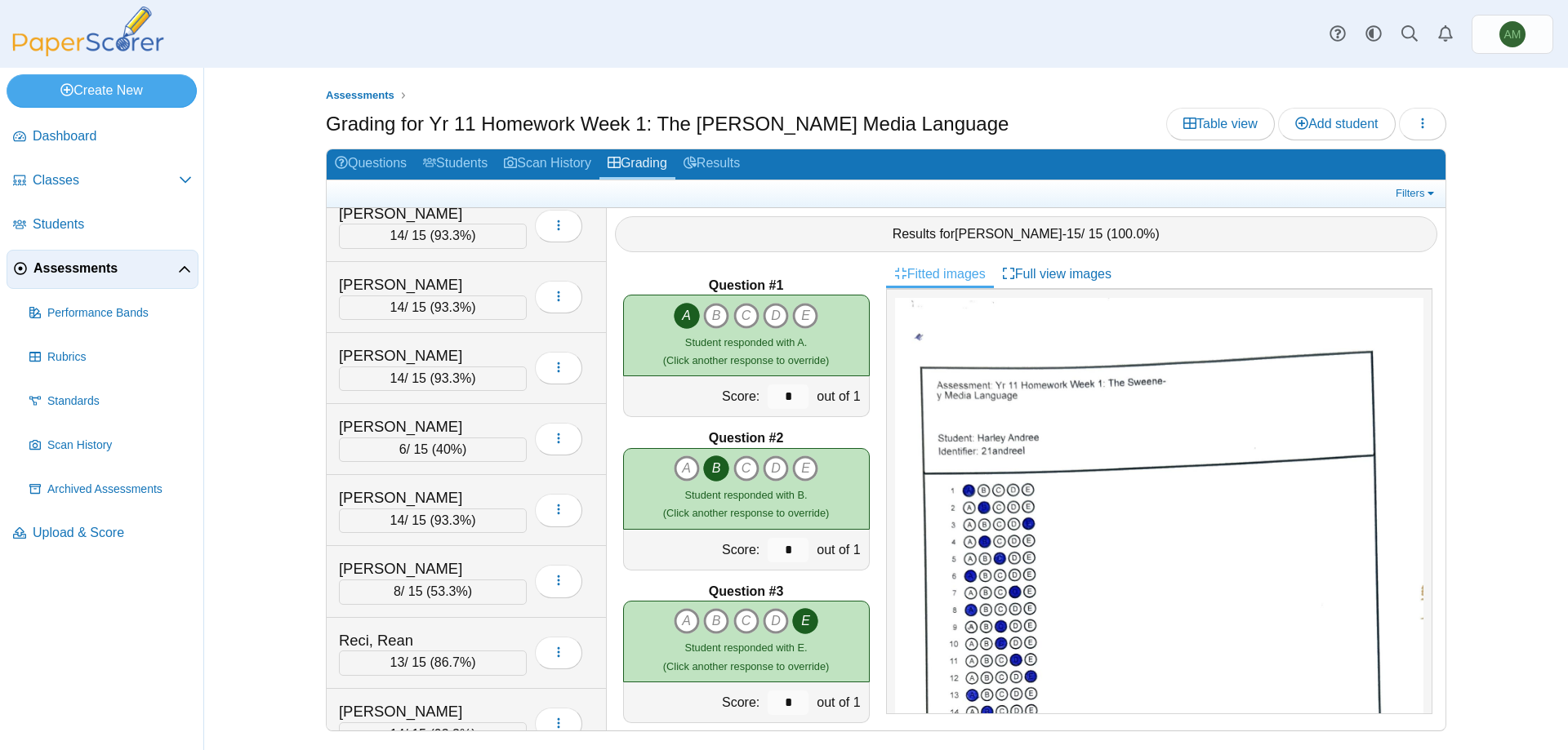
scroll to position [1113, 0]
